Goal: Transaction & Acquisition: Purchase product/service

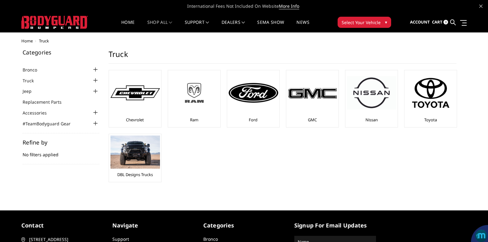
click at [195, 96] on img at bounding box center [193, 93] width 49 height 28
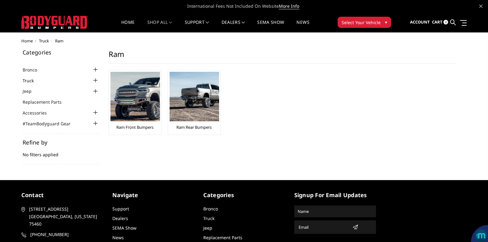
click at [26, 80] on link "Truck" at bounding box center [32, 80] width 19 height 6
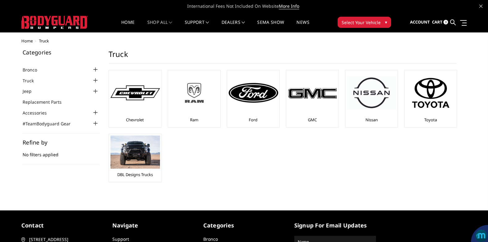
click at [197, 93] on img at bounding box center [193, 93] width 49 height 28
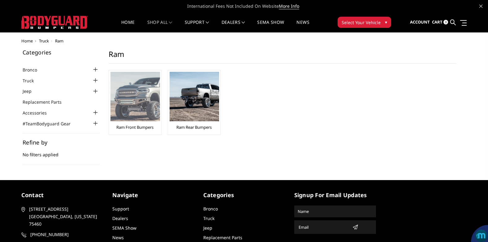
click at [135, 109] on img at bounding box center [134, 96] width 49 height 49
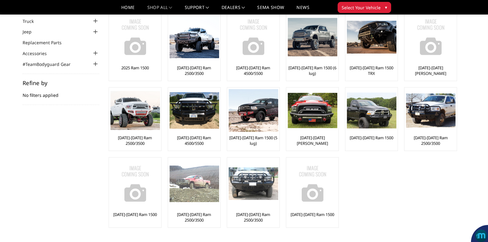
scroll to position [31, 0]
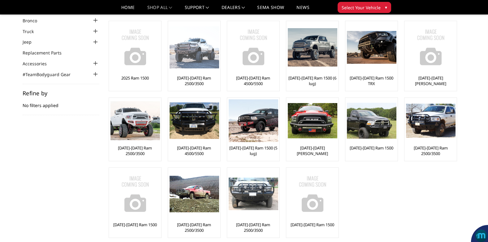
click at [195, 53] on img at bounding box center [193, 47] width 49 height 42
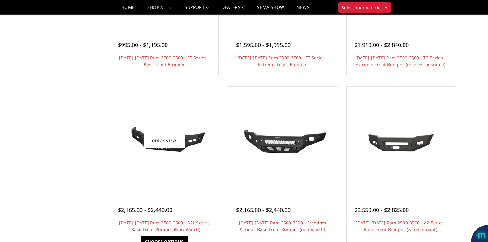
scroll to position [186, 0]
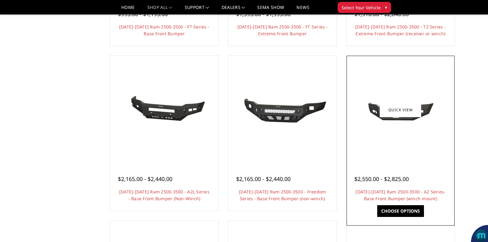
click at [398, 209] on link "Choose Options" at bounding box center [400, 211] width 47 height 12
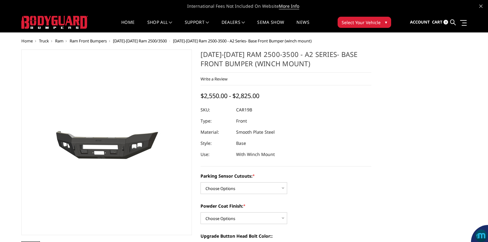
scroll to position [31, 0]
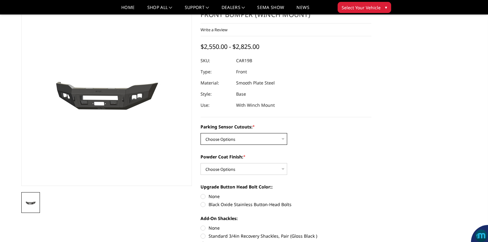
click at [284, 139] on select "Choose Options No - Without Parking Sensor Cutouts Yes - With Parking Sensor Cu…" at bounding box center [243, 139] width 87 height 12
select select "2015"
click at [200, 133] on select "Choose Options No - Without Parking Sensor Cutouts Yes - With Parking Sensor Cu…" at bounding box center [243, 139] width 87 height 12
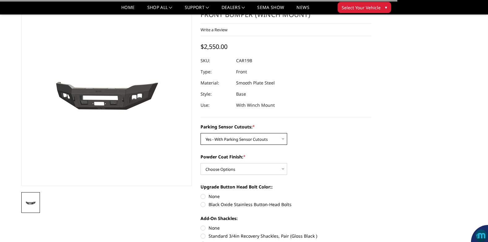
scroll to position [62, 0]
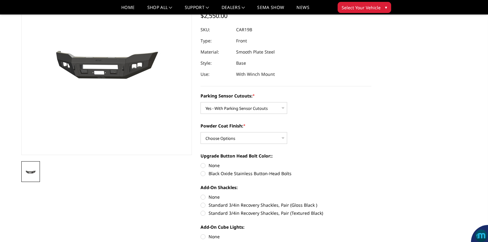
drag, startPoint x: 217, startPoint y: 173, endPoint x: 220, endPoint y: 172, distance: 3.5
click at [218, 173] on label "Black Oxide Stainless Button-Head Bolts" at bounding box center [285, 173] width 171 height 6
click at [371, 162] on input "Black Oxide Stainless Button-Head Bolts" at bounding box center [371, 162] width 0 height 0
radio input "true"
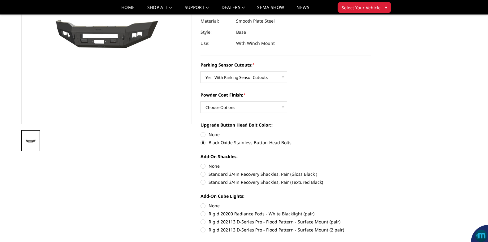
click at [213, 166] on label "None" at bounding box center [285, 166] width 171 height 6
click at [201, 163] on input "None" at bounding box center [200, 163] width 0 height 0
radio input "true"
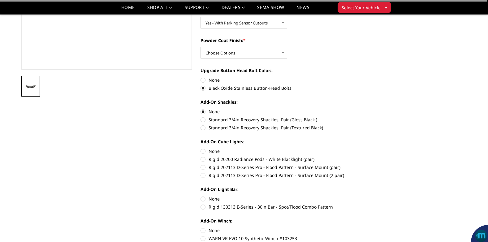
scroll to position [155, 0]
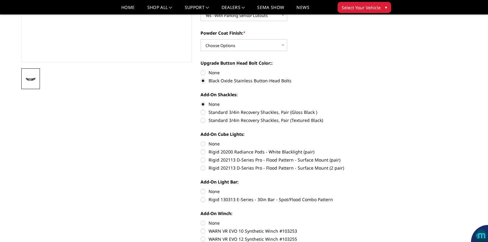
click at [212, 145] on label "None" at bounding box center [285, 143] width 171 height 6
click at [201, 141] on input "None" at bounding box center [200, 140] width 0 height 0
radio input "true"
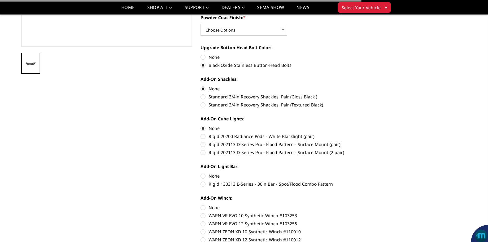
scroll to position [186, 0]
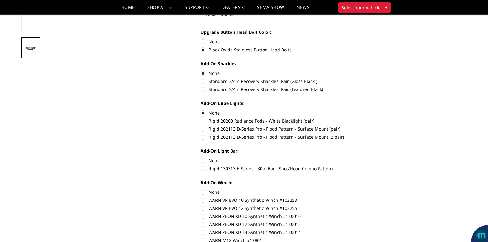
click at [214, 160] on label "None" at bounding box center [285, 160] width 171 height 6
click at [201, 157] on input "None" at bounding box center [200, 157] width 0 height 0
radio input "true"
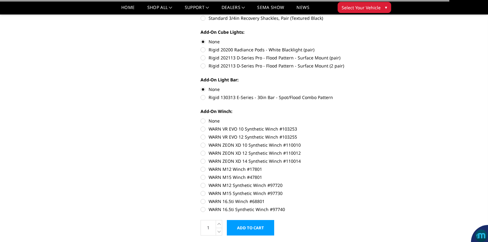
scroll to position [278, 0]
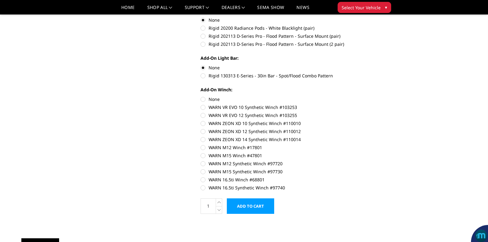
click at [216, 100] on label "None" at bounding box center [285, 99] width 171 height 6
click at [201, 96] on input "None" at bounding box center [200, 96] width 0 height 0
radio input "true"
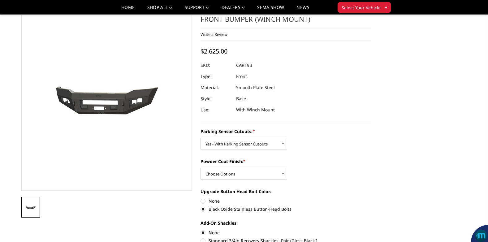
scroll to position [0, 0]
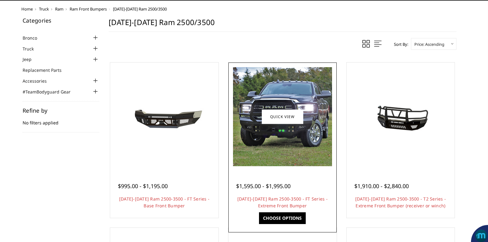
scroll to position [62, 0]
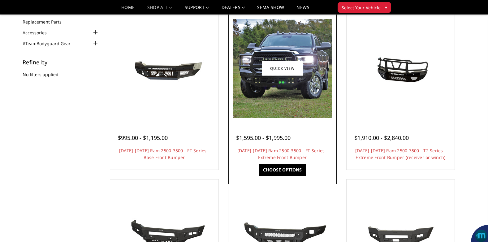
click at [277, 170] on link "Choose Options" at bounding box center [282, 170] width 47 height 12
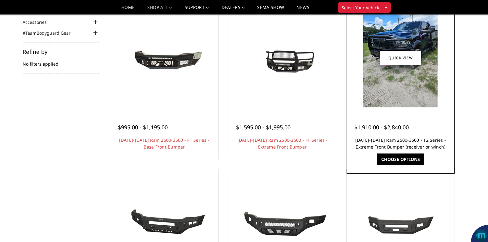
scroll to position [62, 0]
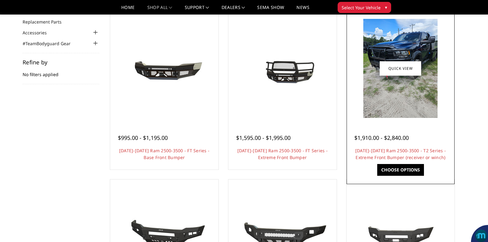
click at [400, 169] on link "Choose Options" at bounding box center [400, 170] width 47 height 12
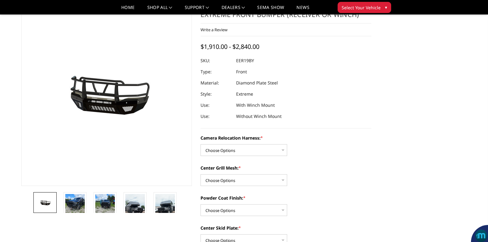
scroll to position [62, 0]
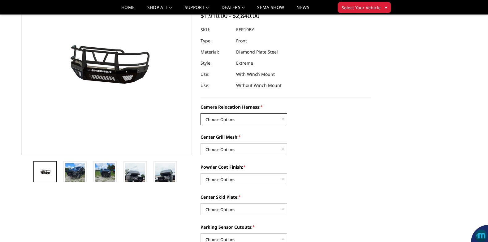
click at [284, 119] on select "Choose Options Without camera harness With camera harness" at bounding box center [243, 119] width 87 height 12
select select "3819"
click at [200, 113] on select "Choose Options Without camera harness With camera harness" at bounding box center [243, 119] width 87 height 12
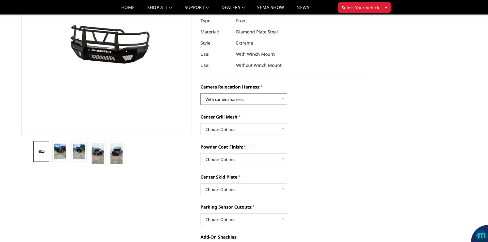
scroll to position [93, 0]
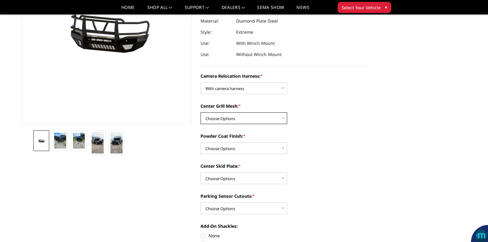
click at [281, 117] on select "Choose Options Without expanded metal With expanded metal" at bounding box center [243, 118] width 87 height 12
select select "3818"
click at [200, 112] on select "Choose Options Without expanded metal With expanded metal" at bounding box center [243, 118] width 87 height 12
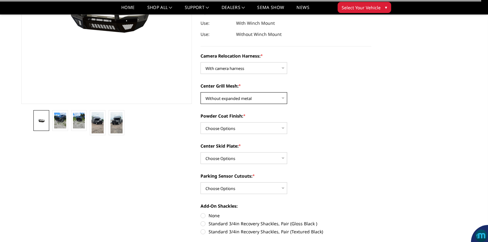
scroll to position [124, 0]
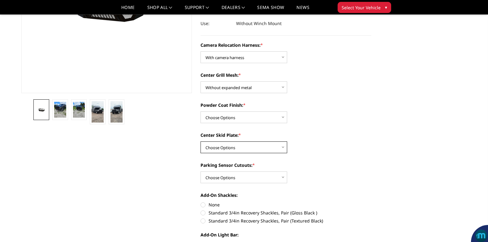
click at [228, 148] on select "Choose Options Winch Mount Skid Plate Standard Skid Plate (included) 2" Receive…" at bounding box center [243, 147] width 87 height 12
select select "3813"
click at [200, 141] on select "Choose Options Winch Mount Skid Plate Standard Skid Plate (included) 2" Receive…" at bounding box center [243, 147] width 87 height 12
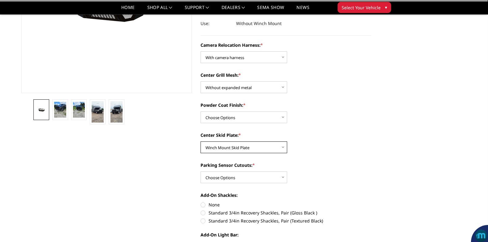
scroll to position [155, 0]
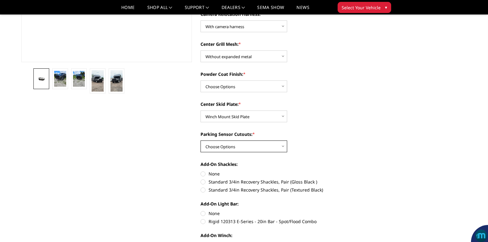
click at [246, 149] on select "Choose Options Yes - With Parking Sensor Cutouts" at bounding box center [243, 146] width 87 height 12
select select "3810"
click at [200, 140] on select "Choose Options Yes - With Parking Sensor Cutouts" at bounding box center [243, 146] width 87 height 12
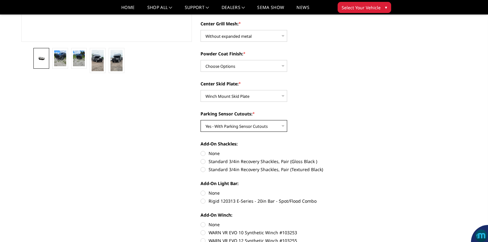
scroll to position [186, 0]
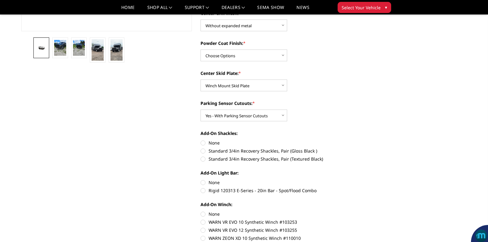
click at [213, 144] on label "None" at bounding box center [285, 142] width 171 height 6
click at [201, 140] on input "None" at bounding box center [200, 139] width 0 height 0
radio input "true"
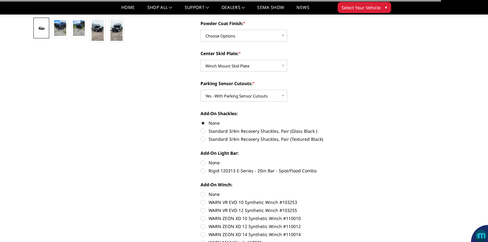
scroll to position [216, 0]
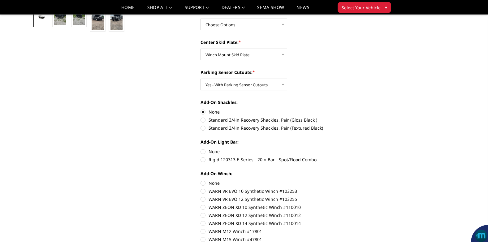
click at [216, 151] on label "None" at bounding box center [285, 151] width 171 height 6
click at [201, 148] on input "None" at bounding box center [200, 148] width 0 height 0
radio input "true"
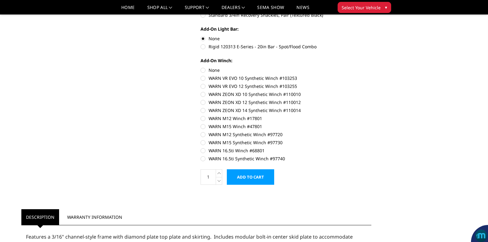
scroll to position [340, 0]
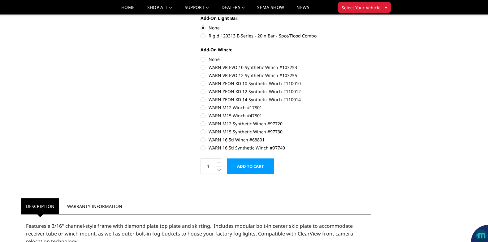
click at [244, 166] on input "Add to Cart" at bounding box center [250, 165] width 47 height 15
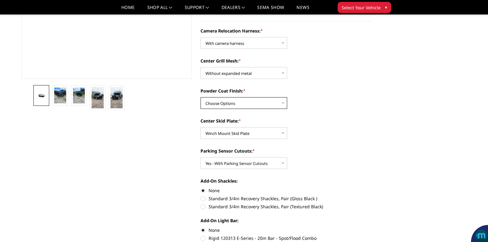
scroll to position [155, 0]
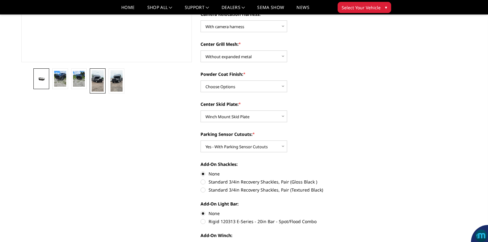
click at [95, 79] on img at bounding box center [98, 80] width 12 height 21
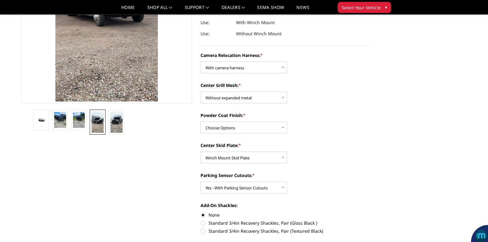
scroll to position [124, 0]
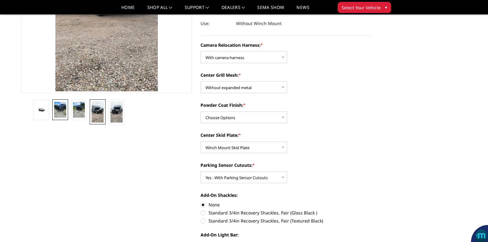
click at [56, 109] on img at bounding box center [60, 110] width 12 height 16
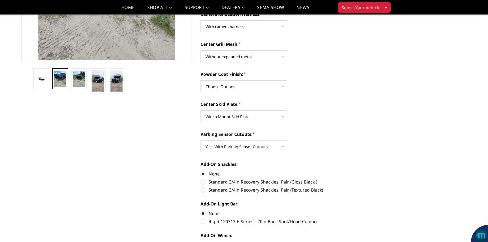
scroll to position [186, 0]
